Goal: Task Accomplishment & Management: Complete application form

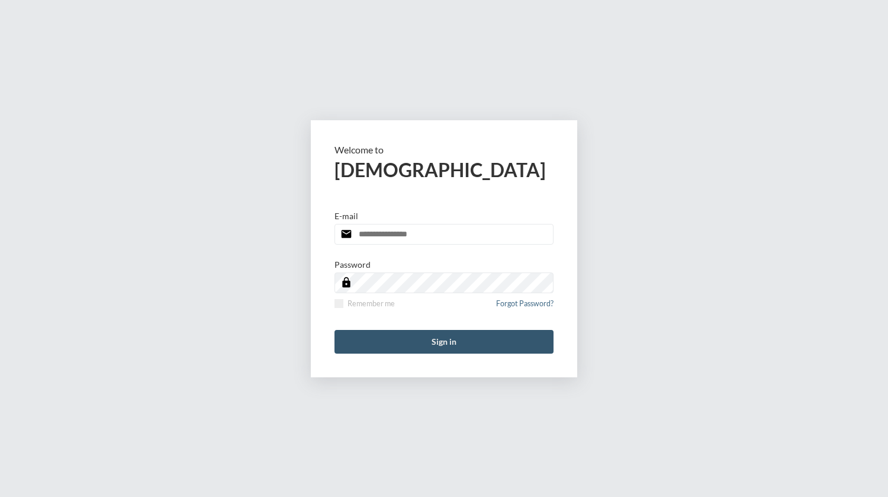
type input "**********"
click at [428, 338] on button "Sign in" at bounding box center [444, 342] width 219 height 24
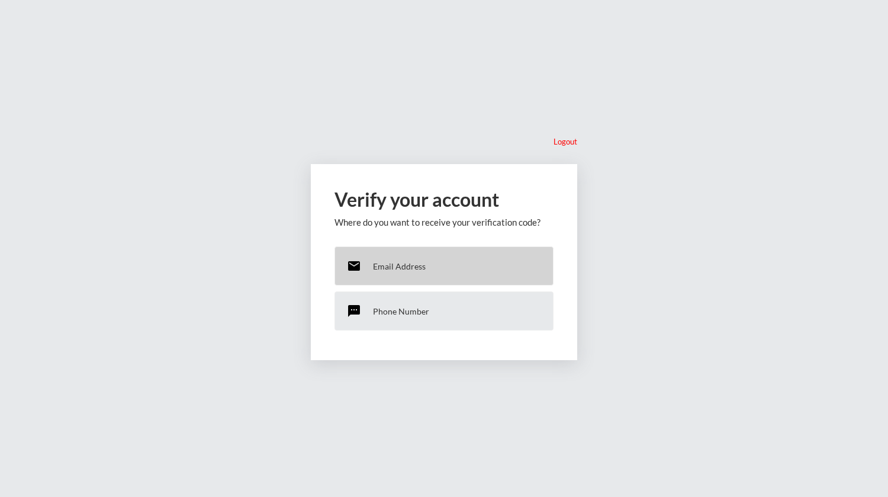
click at [407, 260] on div "email Email Address" at bounding box center [444, 265] width 219 height 39
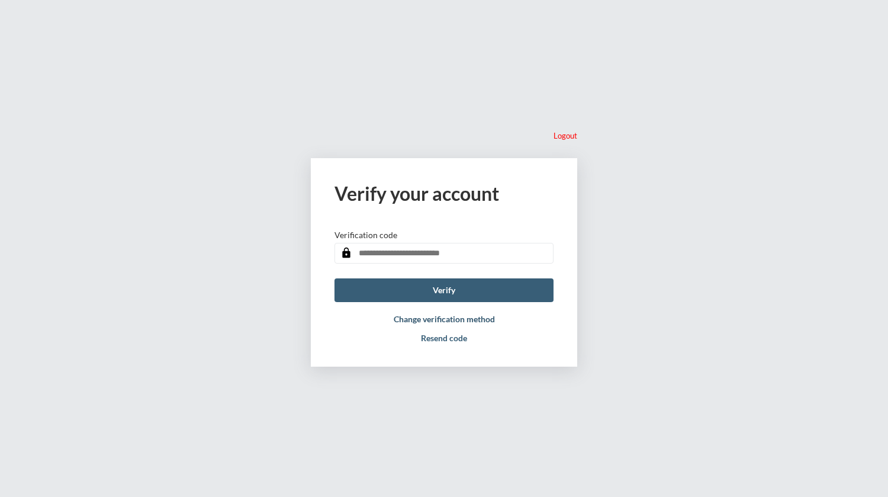
click at [469, 319] on button "Change verification method" at bounding box center [444, 319] width 101 height 10
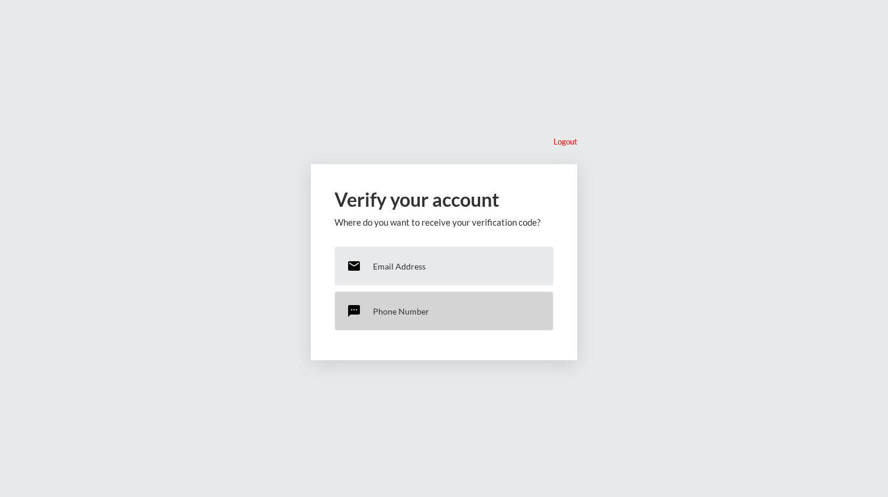
click at [431, 309] on div "sms Phone Number" at bounding box center [444, 310] width 219 height 39
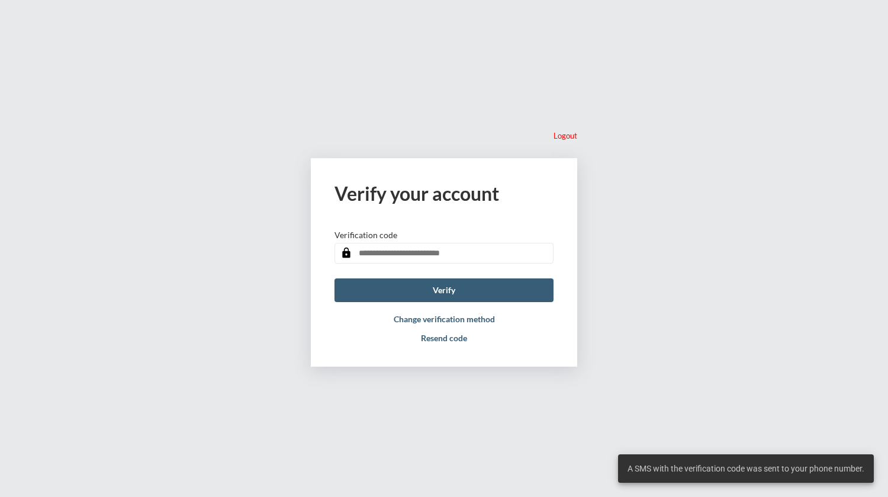
click at [472, 251] on input "text" at bounding box center [444, 253] width 219 height 21
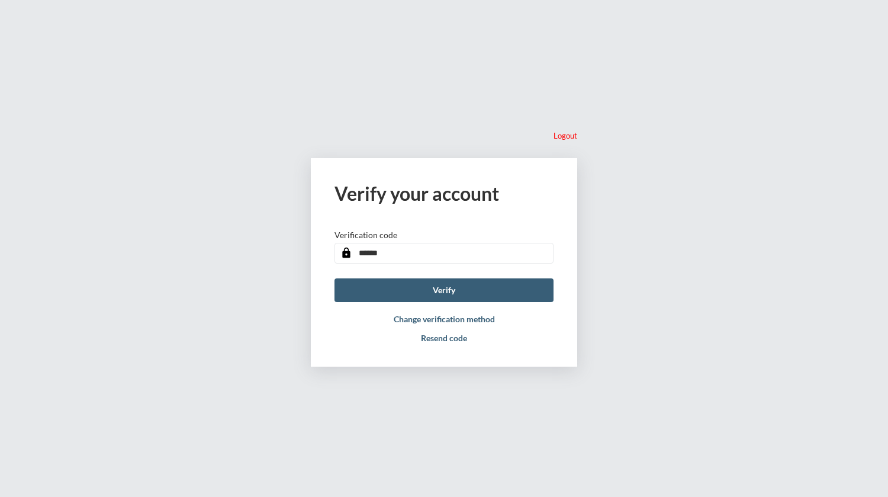
type input "******"
click at [335, 278] on button "Verify" at bounding box center [444, 290] width 219 height 24
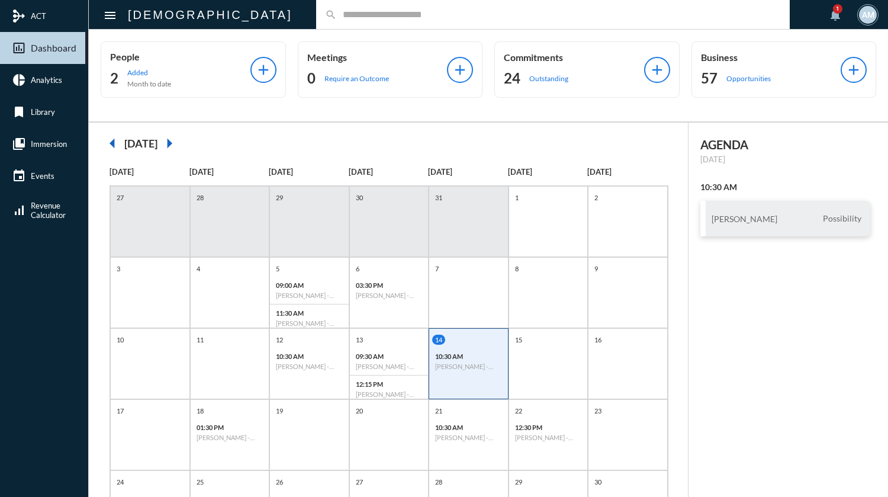
click at [337, 19] on input "text" at bounding box center [559, 14] width 444 height 10
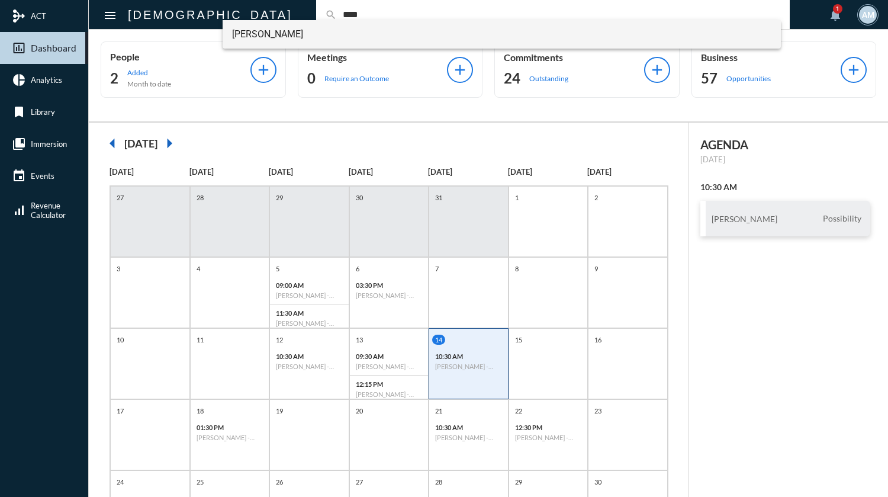
type input "****"
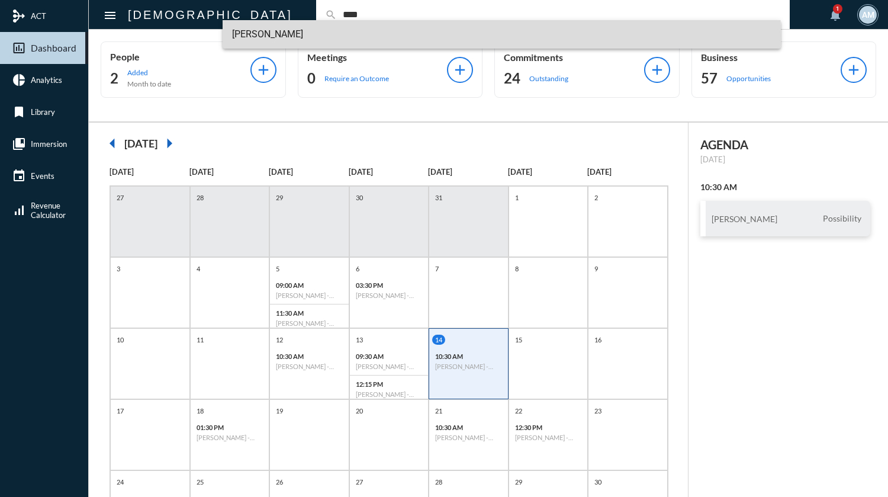
click at [278, 36] on span "[PERSON_NAME]" at bounding box center [501, 34] width 539 height 28
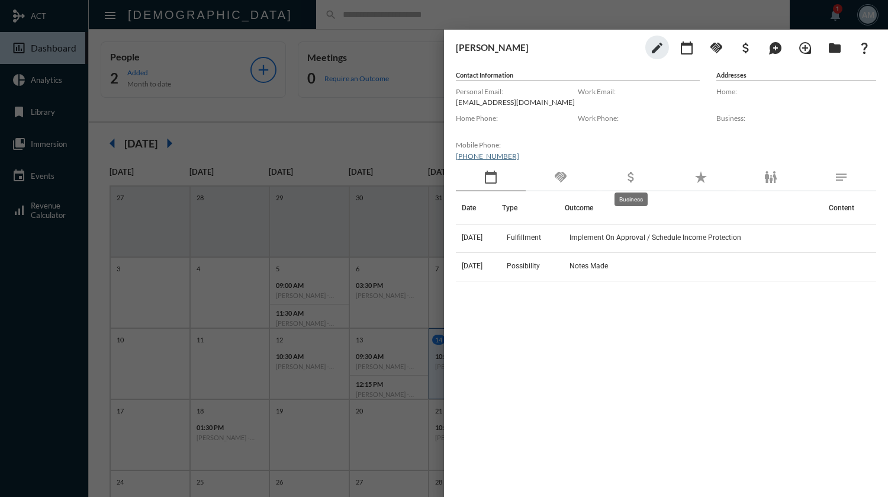
click at [636, 180] on mat-icon "attach_money" at bounding box center [631, 177] width 14 height 14
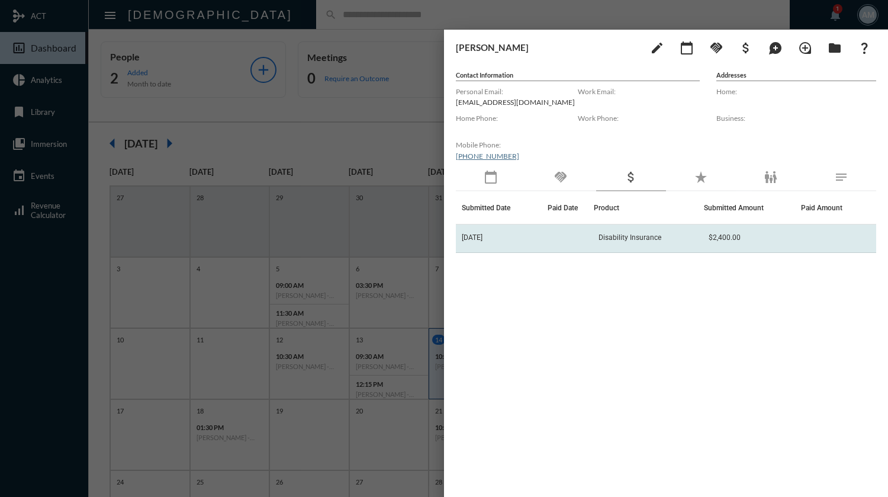
click at [635, 233] on span "Disability Insurance" at bounding box center [630, 237] width 63 height 8
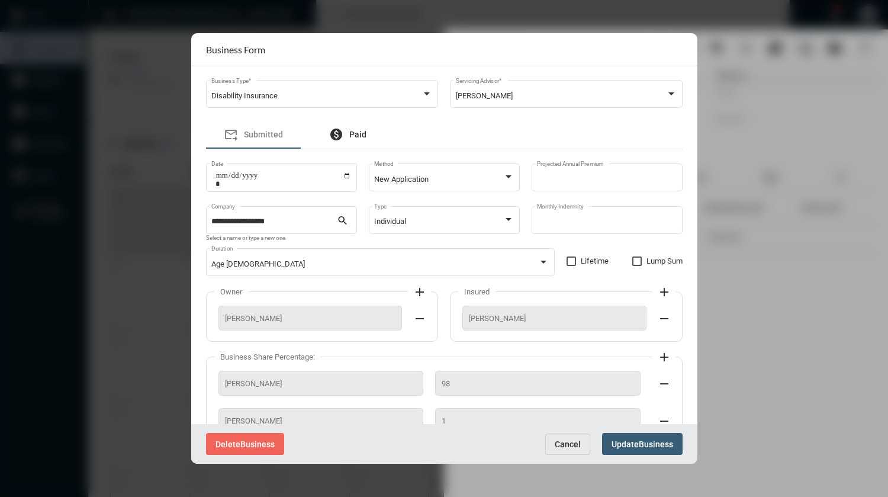
click at [359, 136] on span "Paid" at bounding box center [357, 134] width 17 height 9
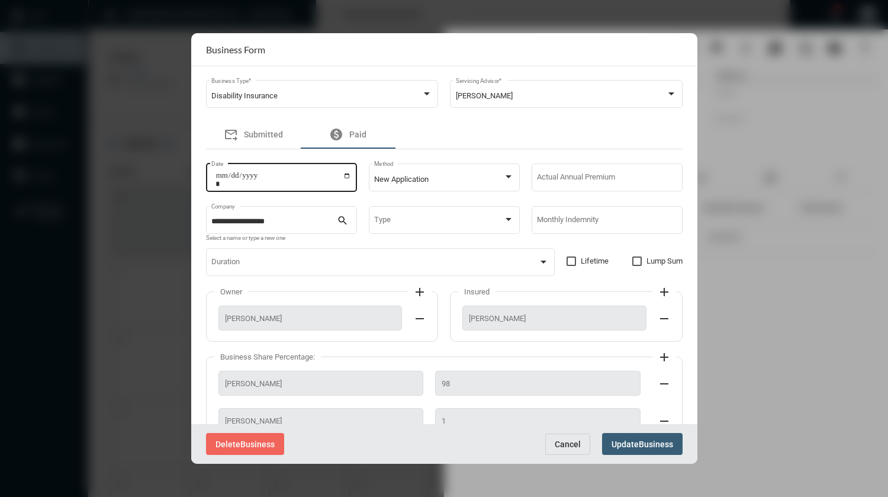
click at [345, 175] on input "Date" at bounding box center [284, 179] width 136 height 17
type input "**********"
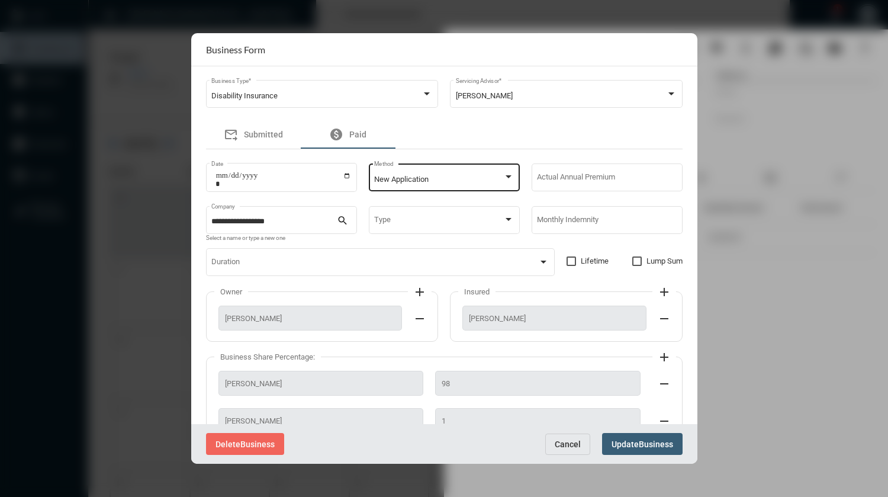
click at [471, 185] on div "New Application Method" at bounding box center [444, 177] width 140 height 30
click at [471, 185] on span "New Application" at bounding box center [443, 180] width 139 height 23
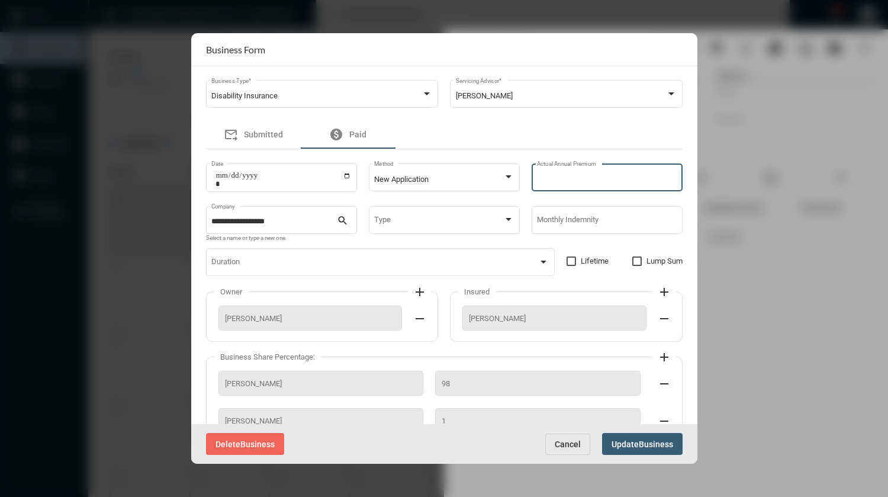
click at [560, 177] on input "Actual Annual Premium" at bounding box center [607, 179] width 140 height 9
type input "****"
click at [416, 219] on span at bounding box center [438, 221] width 129 height 9
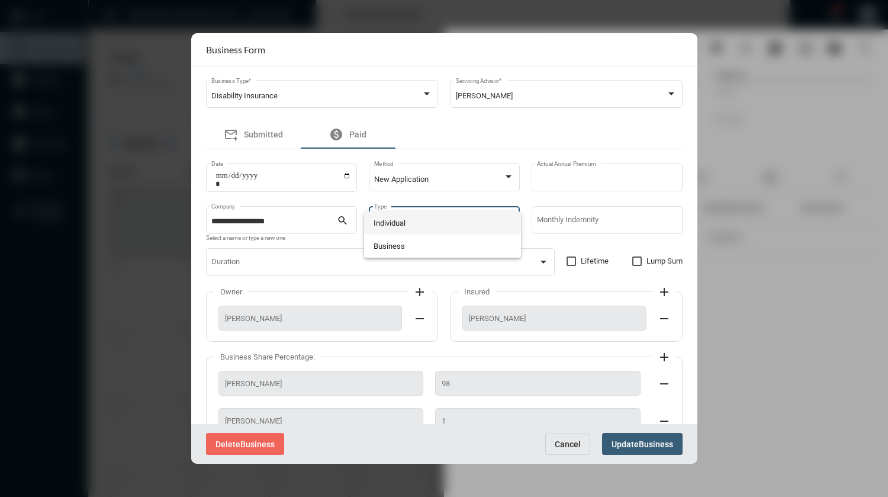
click at [415, 221] on span "Individual" at bounding box center [443, 222] width 139 height 23
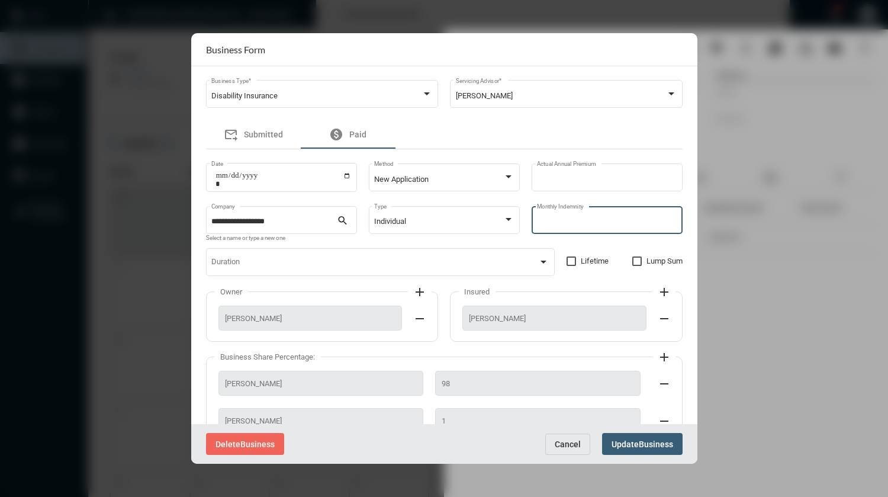
click at [561, 221] on input "Monthly Indemnity" at bounding box center [607, 221] width 140 height 9
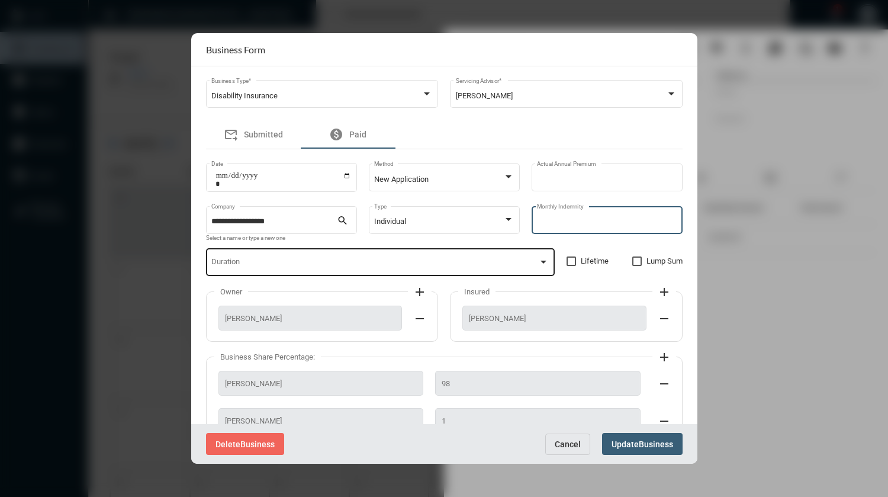
type input "****"
click at [457, 266] on span at bounding box center [374, 264] width 327 height 9
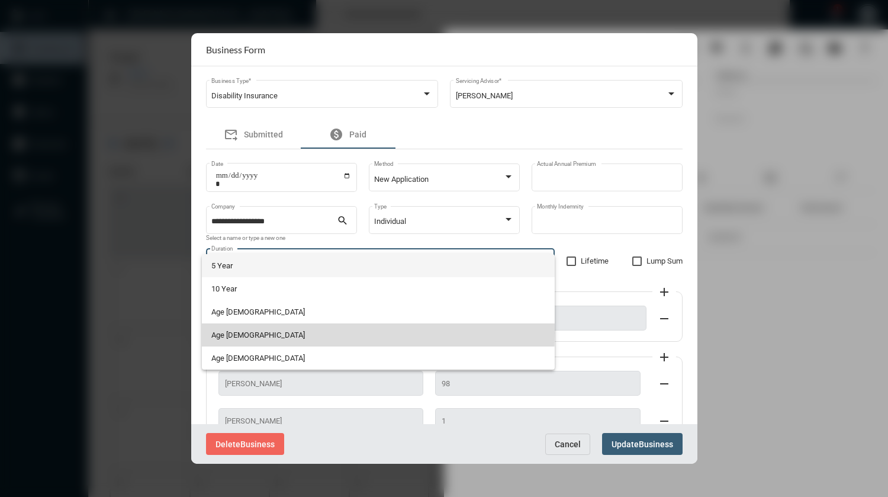
click at [236, 333] on span "Age [DEMOGRAPHIC_DATA]" at bounding box center [377, 334] width 333 height 23
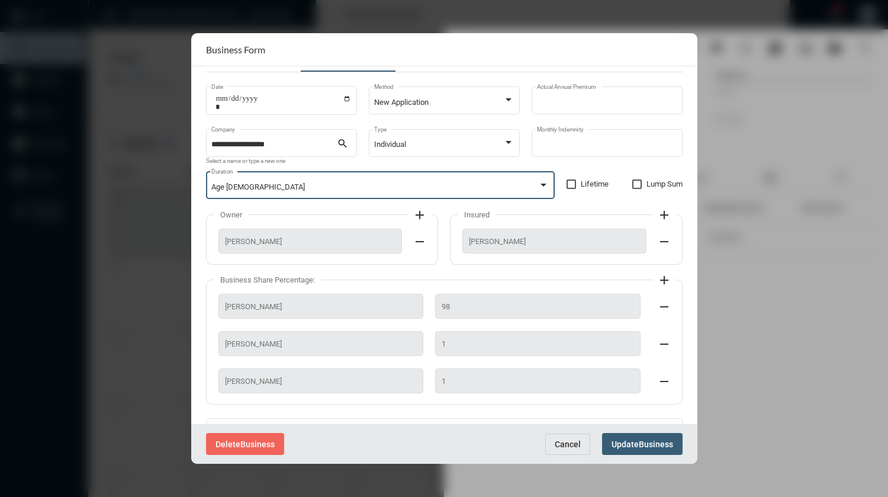
scroll to position [143, 0]
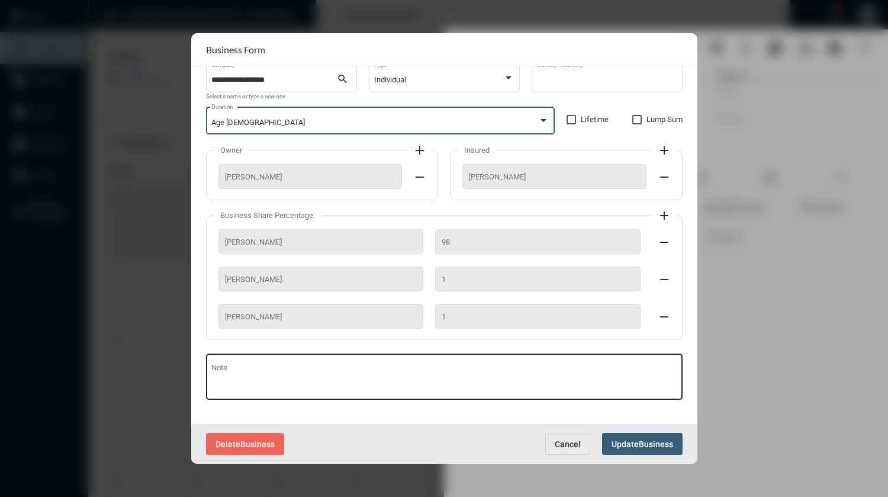
click at [403, 365] on textarea "Note" at bounding box center [443, 378] width 465 height 29
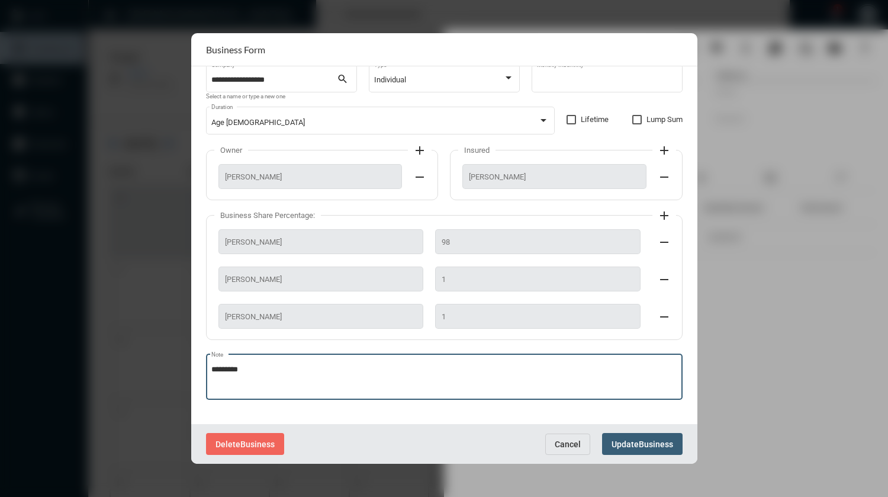
type textarea "*********"
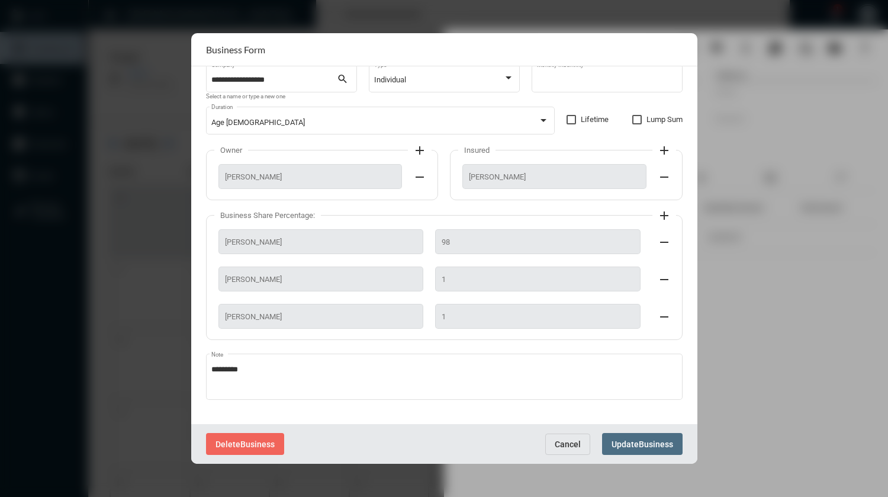
click at [647, 441] on span "Business" at bounding box center [656, 443] width 34 height 9
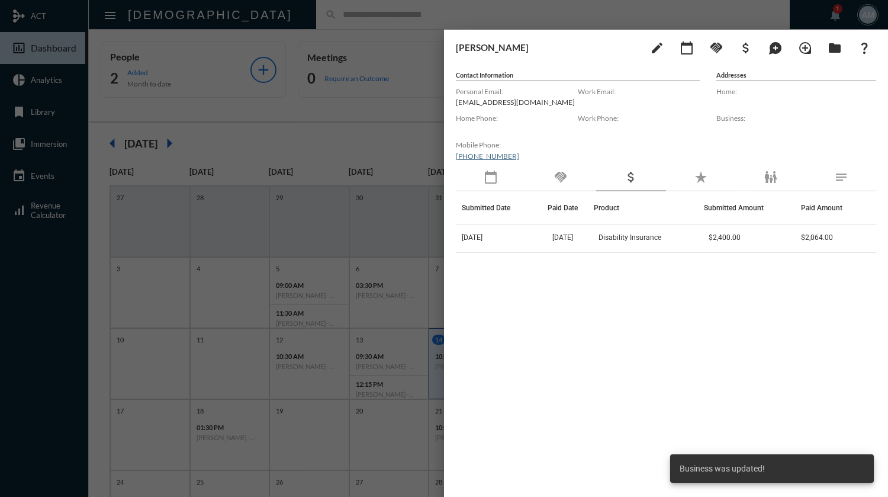
click at [531, 12] on div at bounding box center [444, 248] width 888 height 497
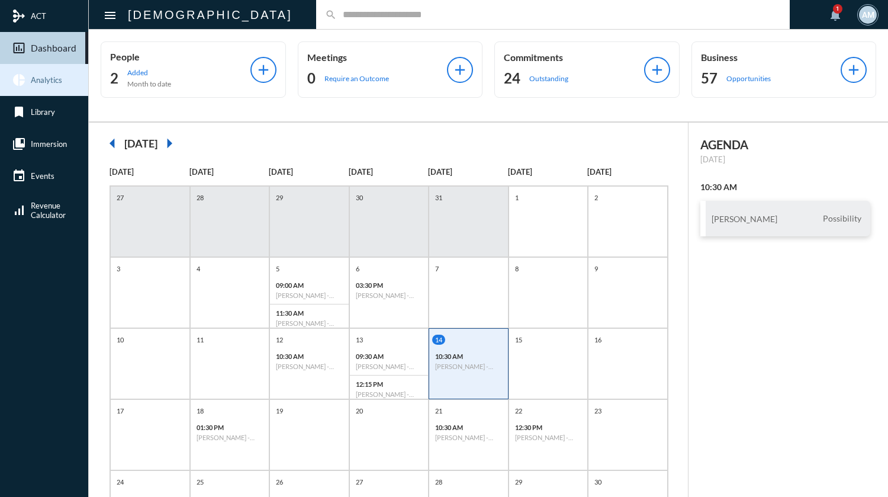
click at [44, 78] on span "Analytics" at bounding box center [46, 79] width 31 height 9
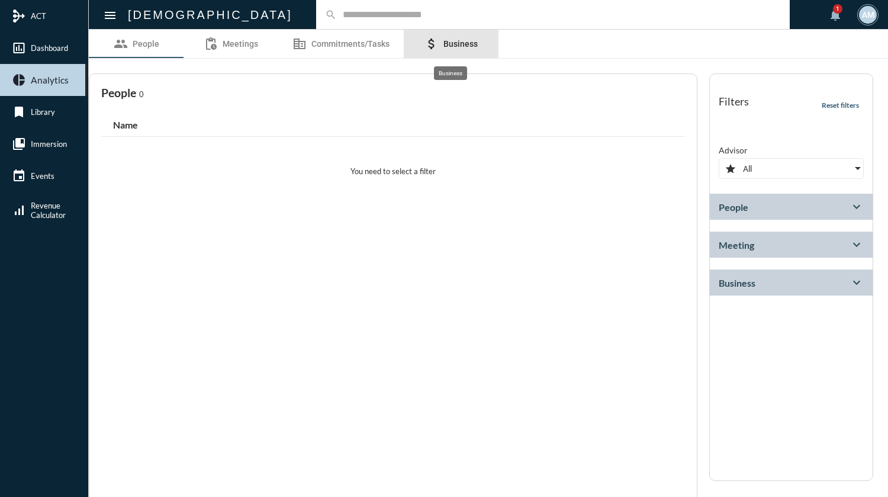
click at [444, 43] on span "Business" at bounding box center [461, 43] width 34 height 9
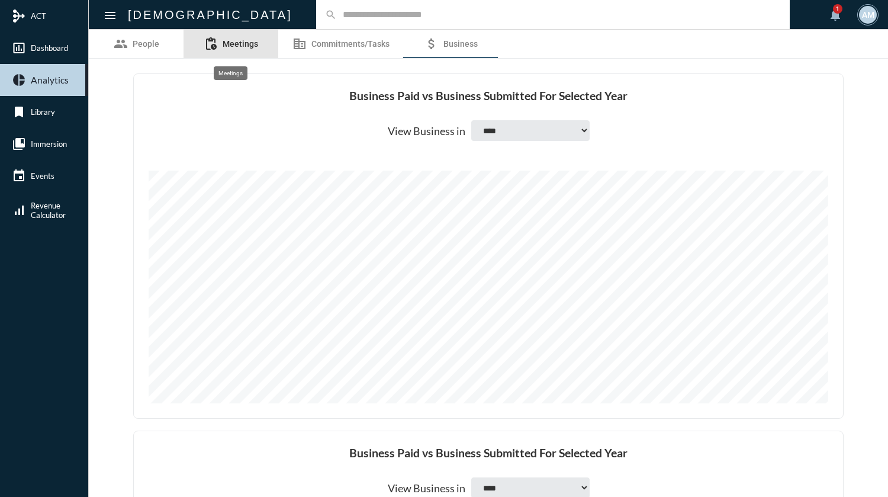
click at [245, 46] on span "Meetings" at bounding box center [241, 43] width 36 height 9
select select
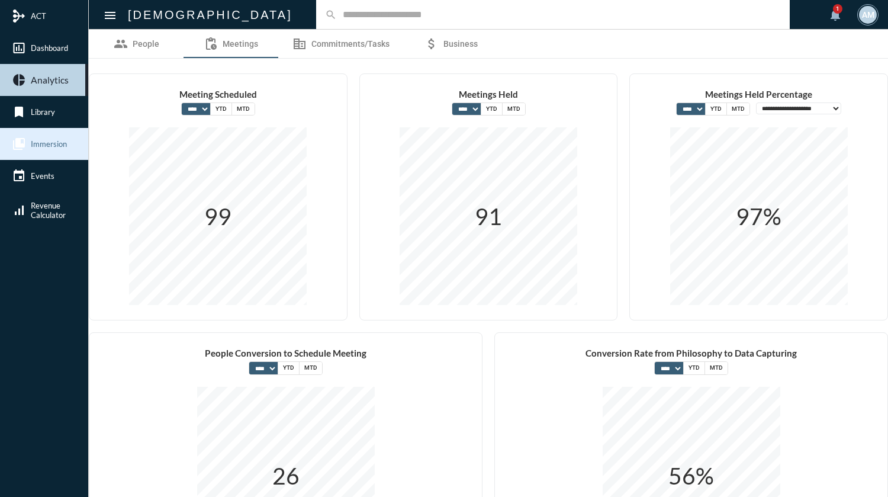
click at [60, 149] on link "collections_bookmark Immersion" at bounding box center [44, 144] width 88 height 32
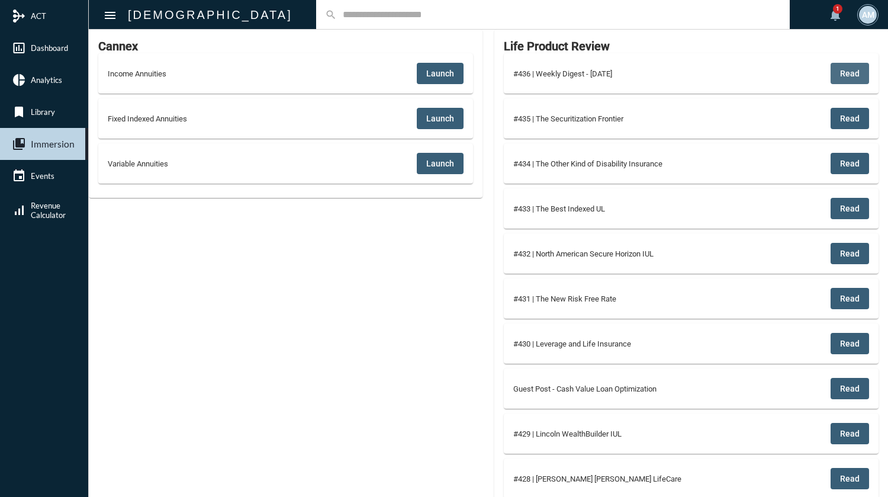
click at [853, 72] on span "Read" at bounding box center [850, 73] width 20 height 9
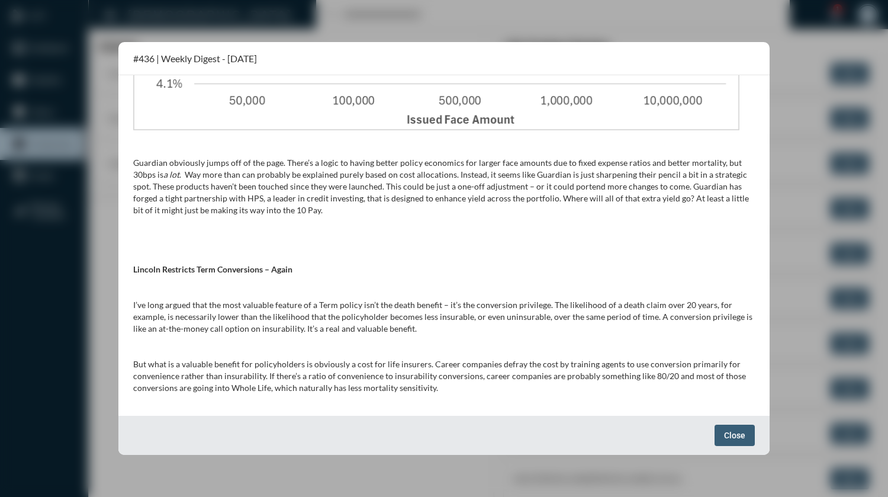
scroll to position [829, 0]
click at [722, 433] on button "Close" at bounding box center [735, 435] width 40 height 21
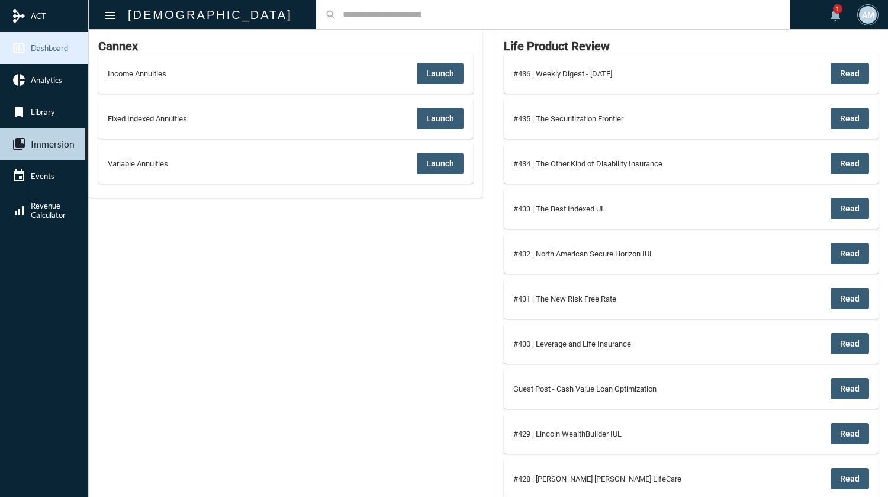
click at [57, 43] on span "Dashboard" at bounding box center [49, 47] width 37 height 9
